Goal: Use online tool/utility: Utilize a website feature to perform a specific function

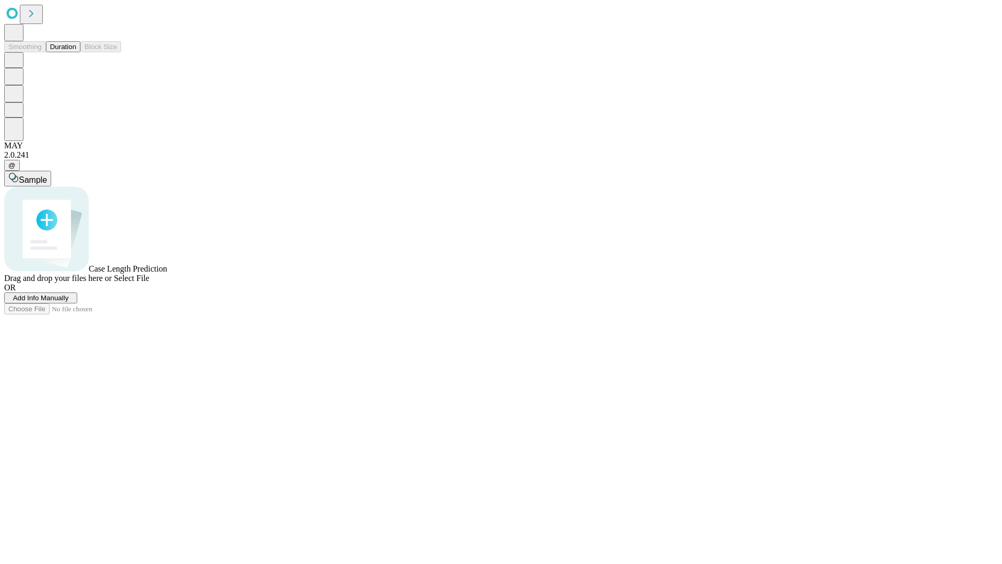
click at [76, 52] on button "Duration" at bounding box center [63, 46] width 34 height 11
click at [149, 282] on span "Select File" at bounding box center [131, 277] width 35 height 9
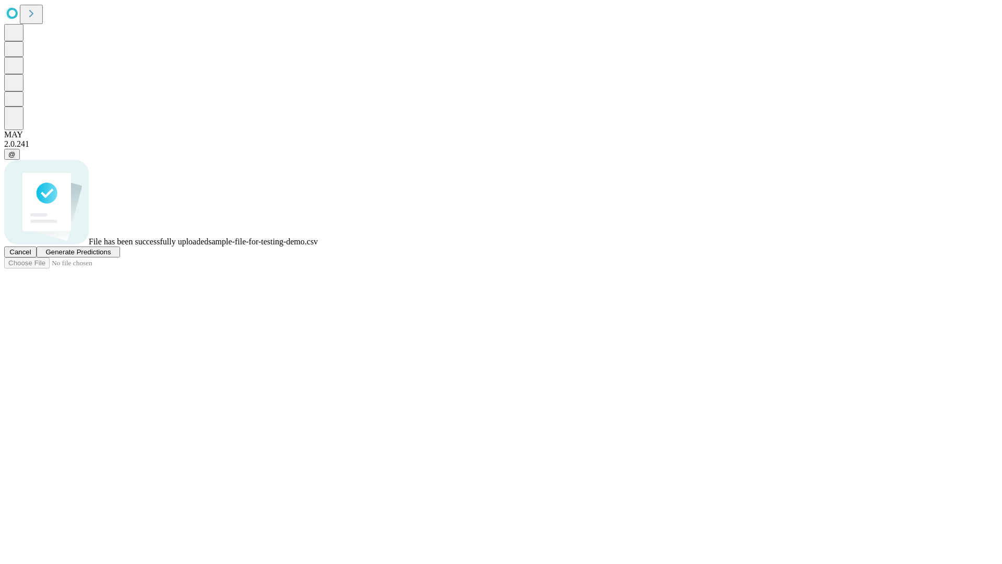
click at [111, 256] on span "Generate Predictions" at bounding box center [77, 252] width 65 height 8
